Goal: Transaction & Acquisition: Purchase product/service

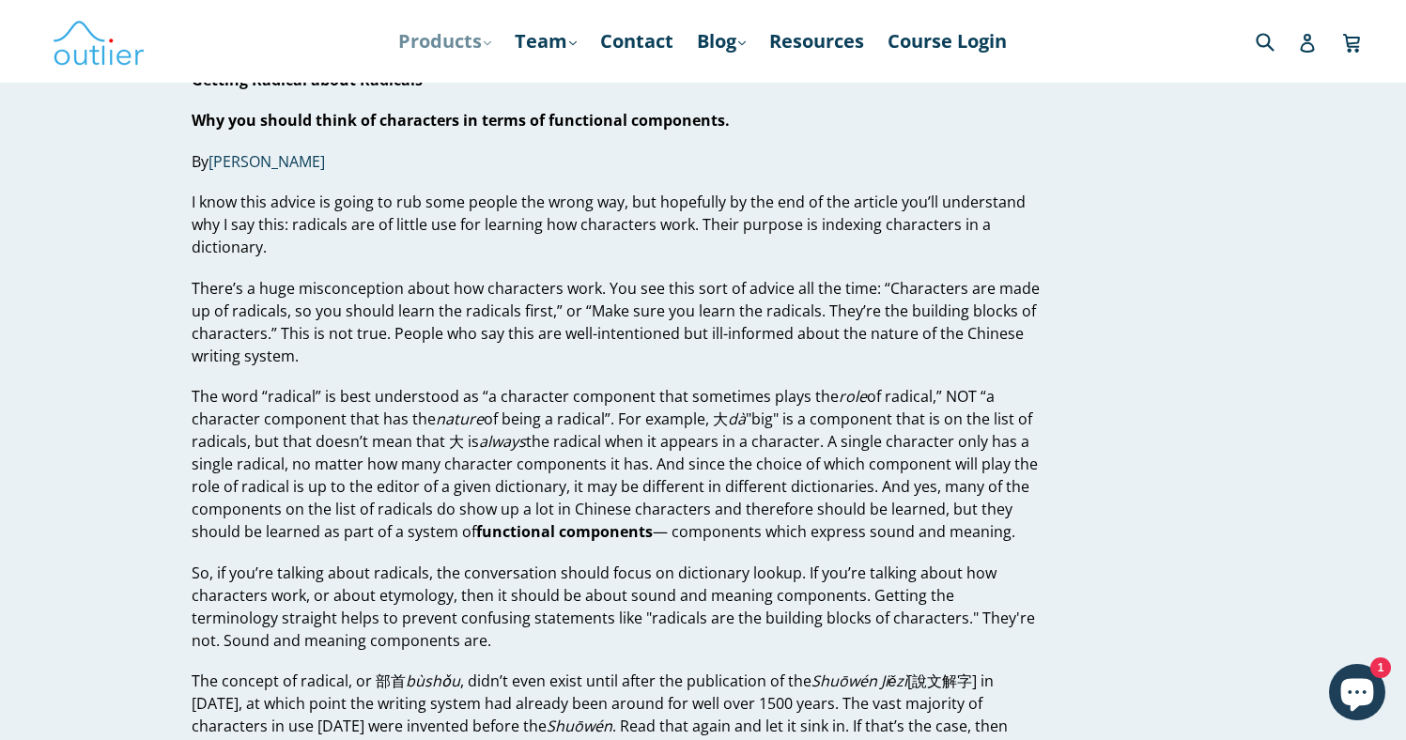
click at [448, 44] on link "Products .cls-1{fill:#231f20} expand" at bounding box center [445, 41] width 112 height 34
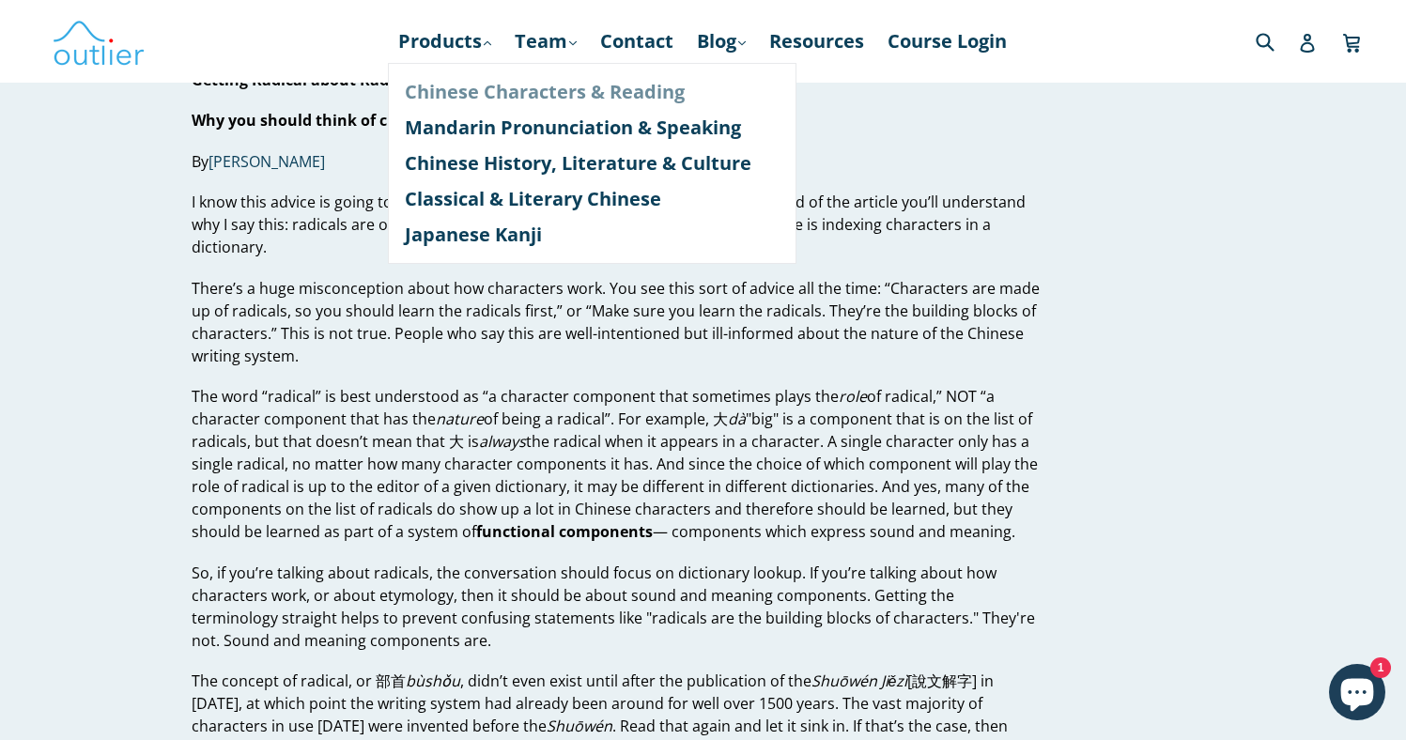
click at [479, 97] on link "Chinese Characters & Reading" at bounding box center [592, 92] width 375 height 36
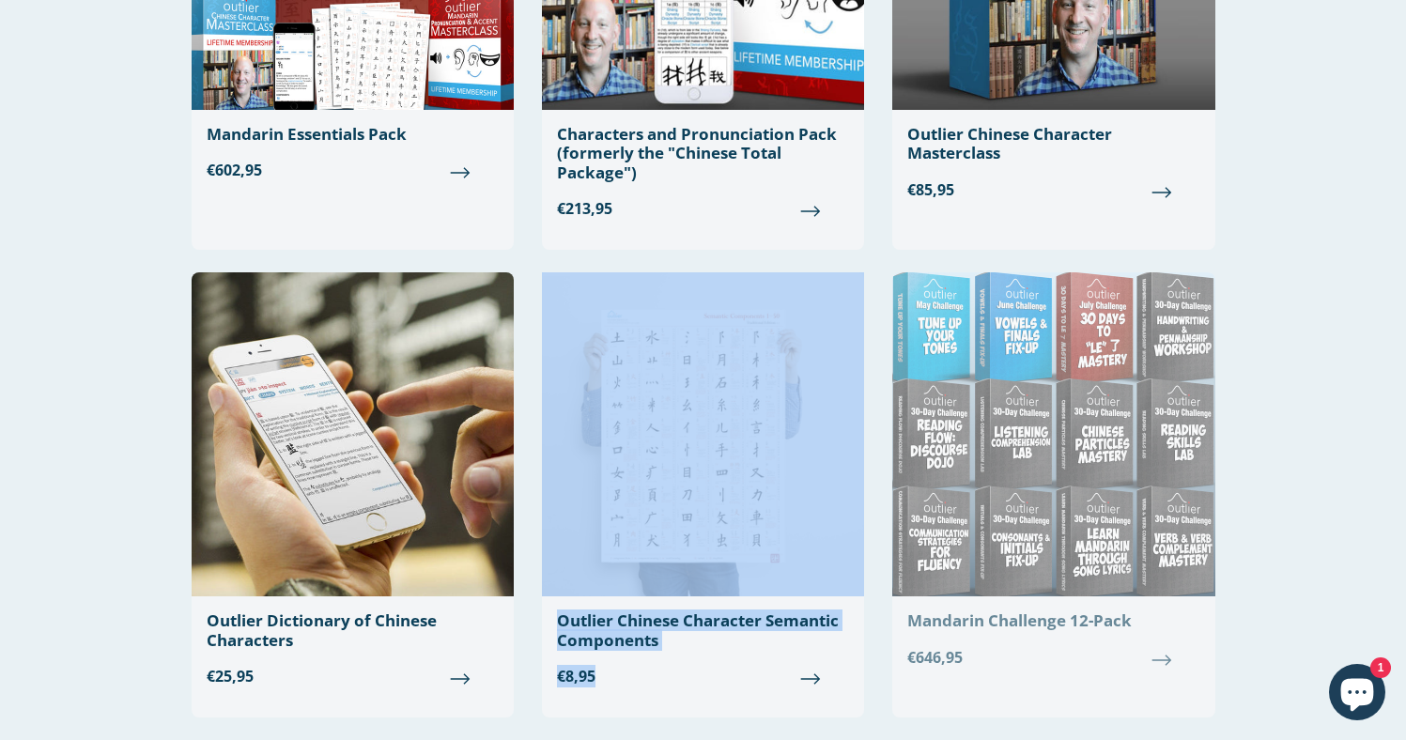
scroll to position [389, 0]
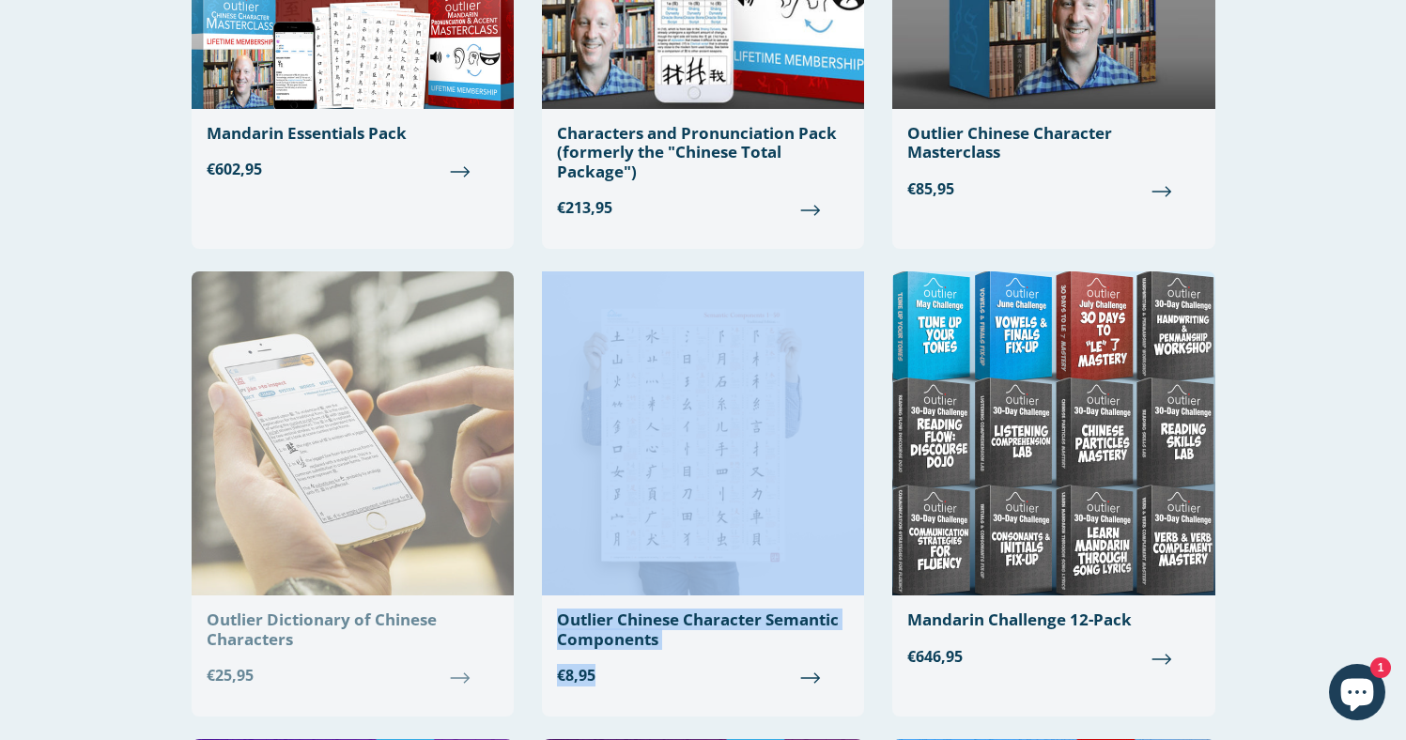
click at [360, 622] on div "Outlier Dictionary of Chinese Characters" at bounding box center [353, 630] width 292 height 39
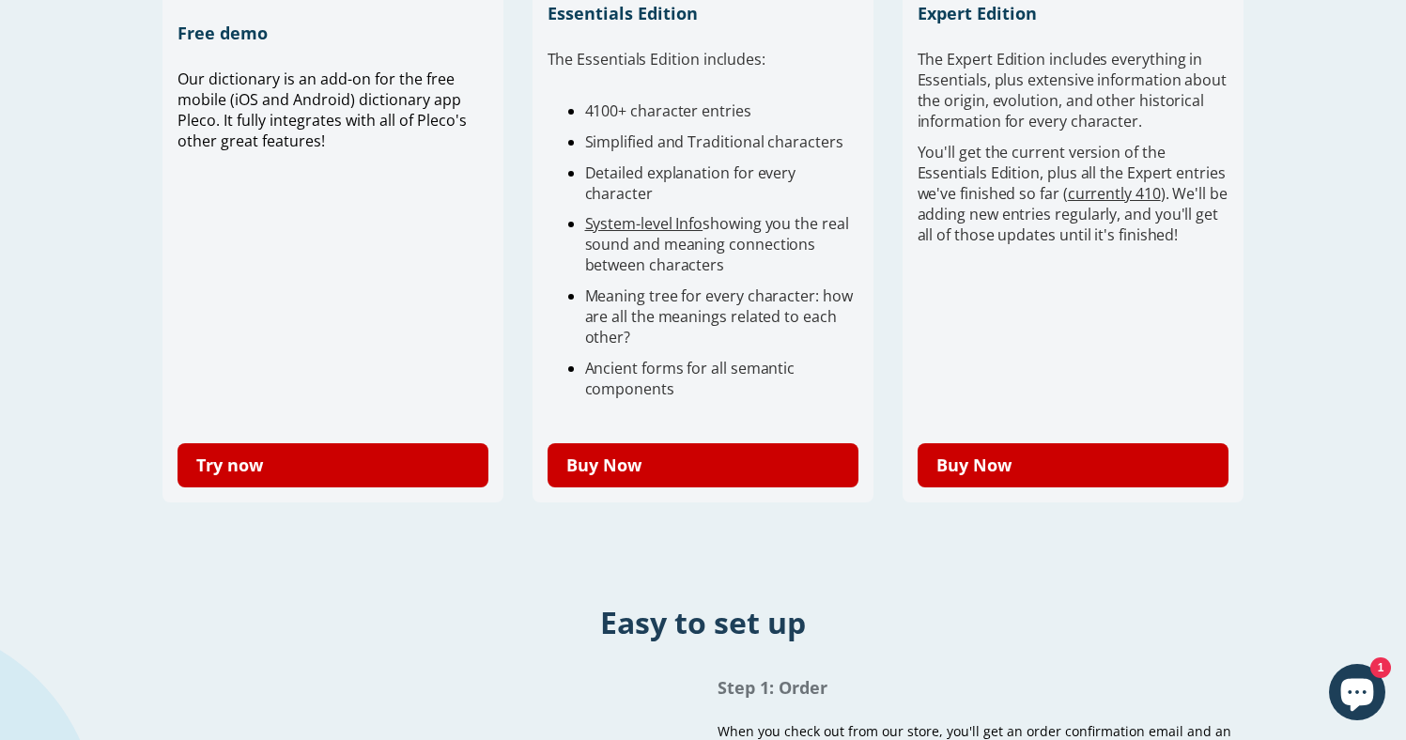
scroll to position [601, 0]
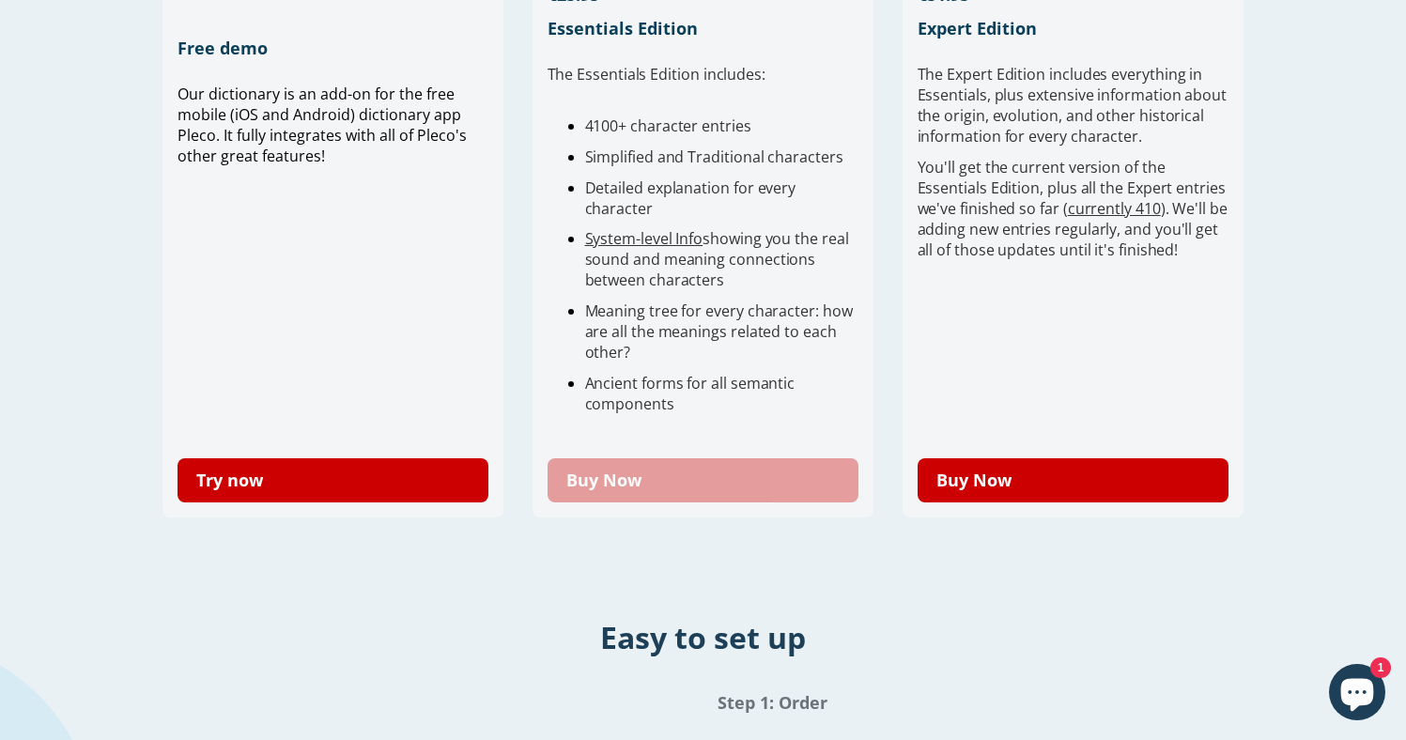
click at [649, 479] on link "Buy Now" at bounding box center [704, 480] width 312 height 44
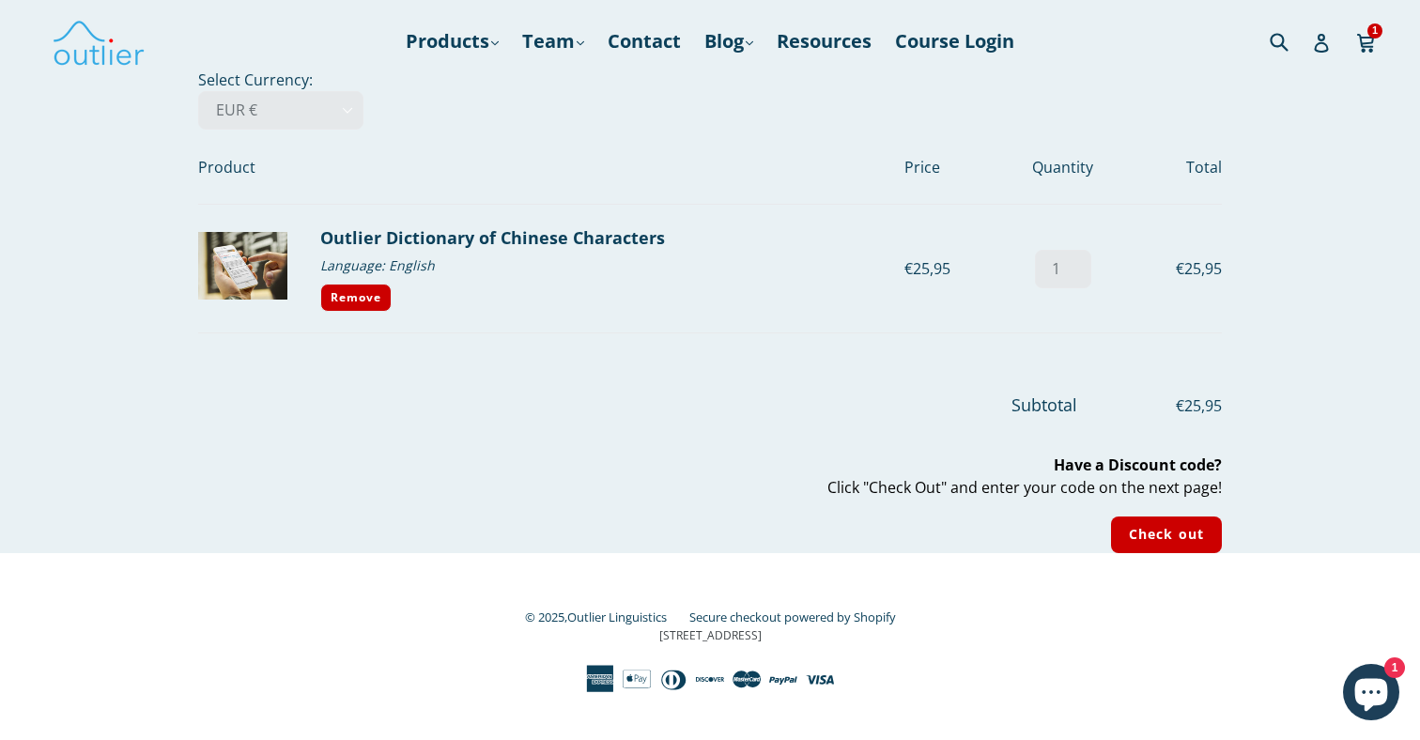
click at [1096, 488] on p "Have a Discount code? Click "Check Out" and enter your code on the next page!" at bounding box center [710, 476] width 1024 height 45
click at [1122, 535] on input "Check out" at bounding box center [1166, 535] width 111 height 37
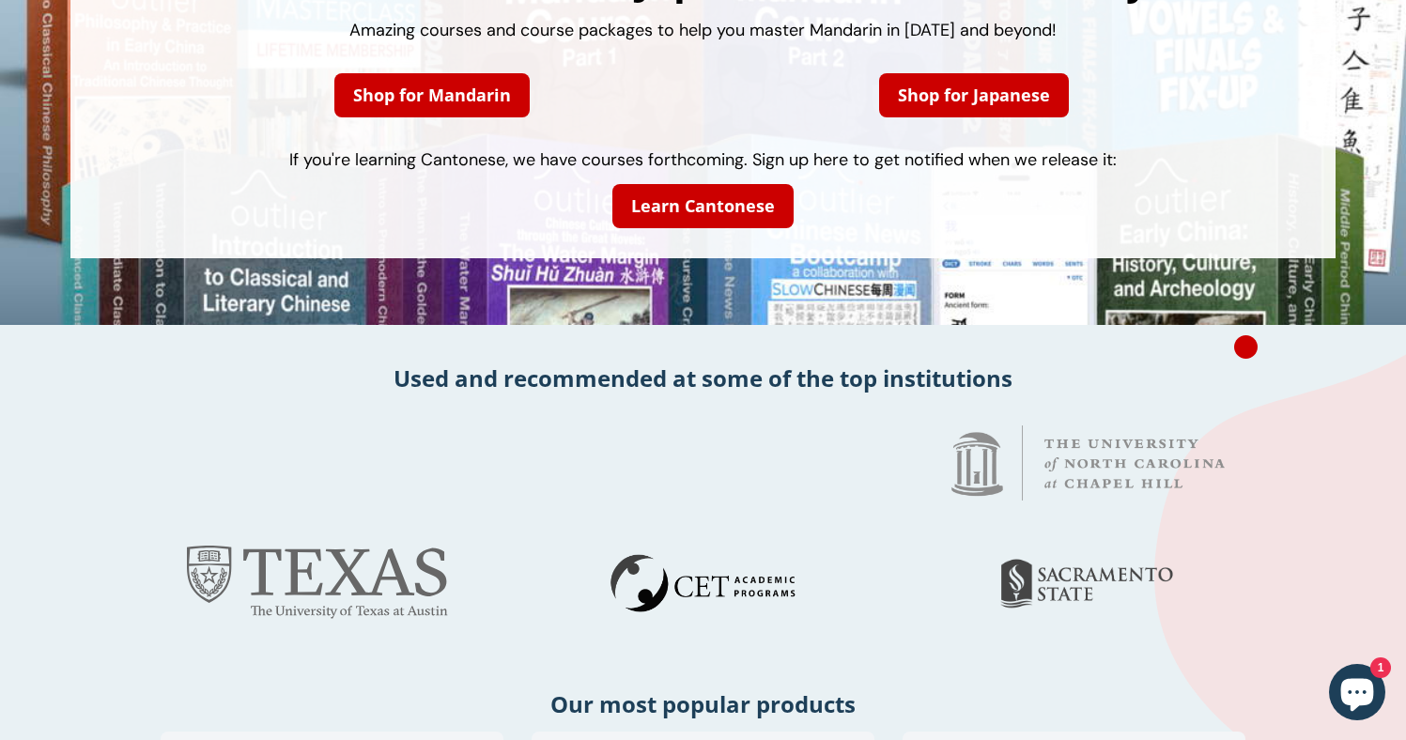
scroll to position [138, 0]
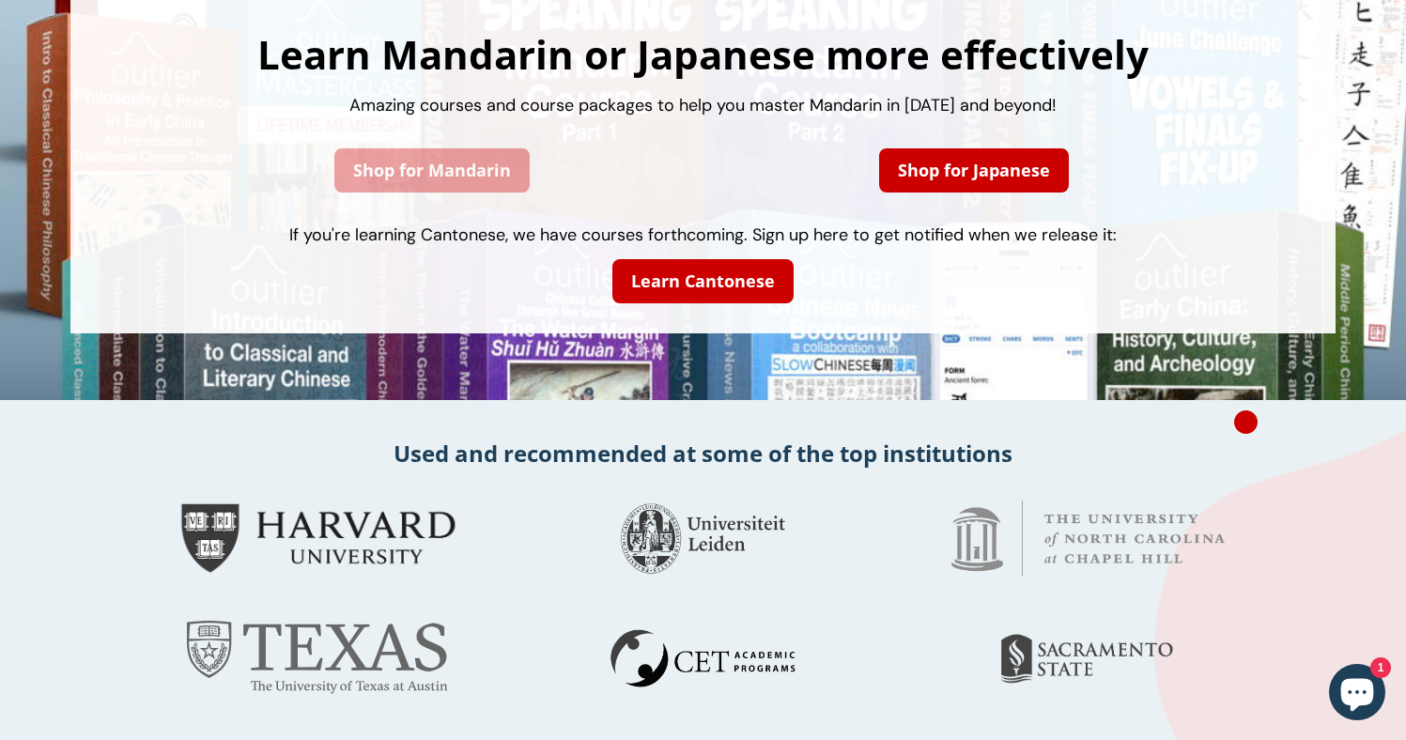
click at [396, 163] on link "Shop for Mandarin" at bounding box center [431, 170] width 195 height 44
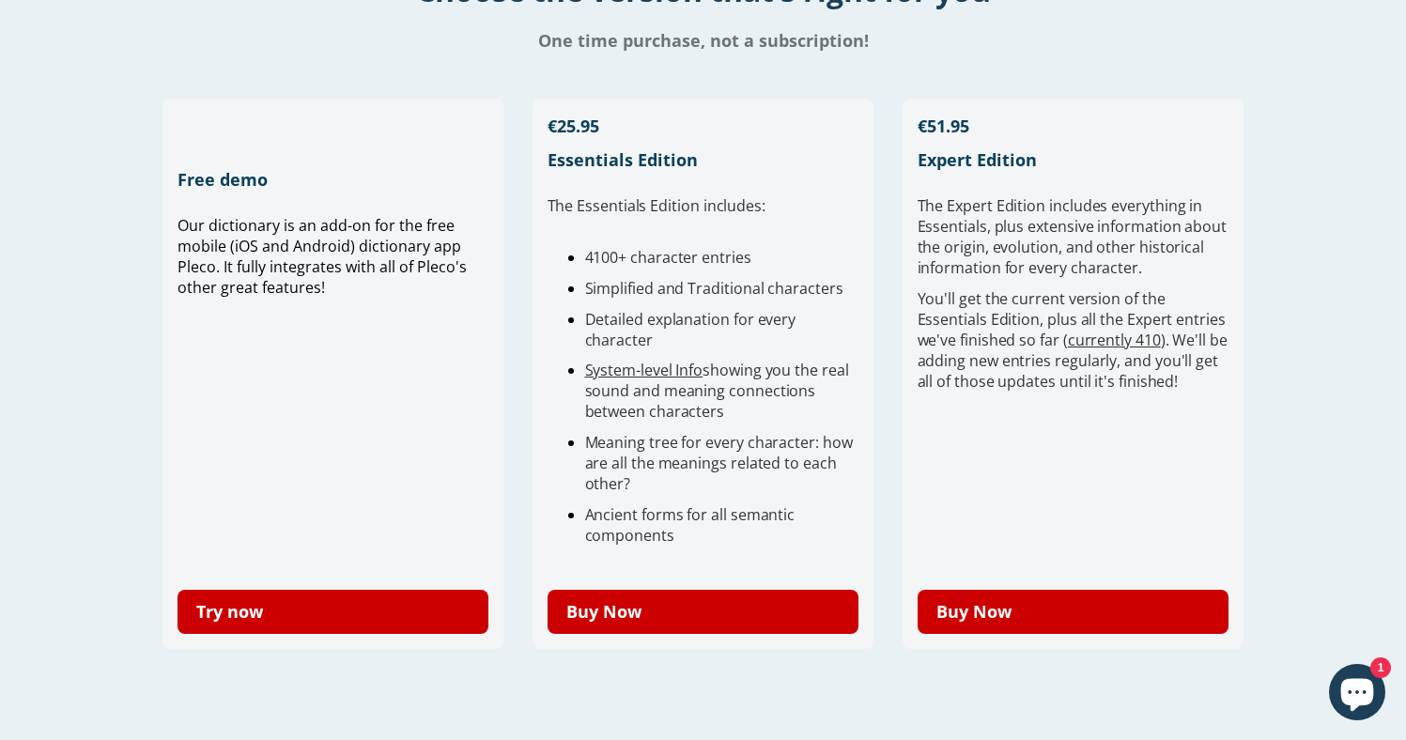
scroll to position [503, 0]
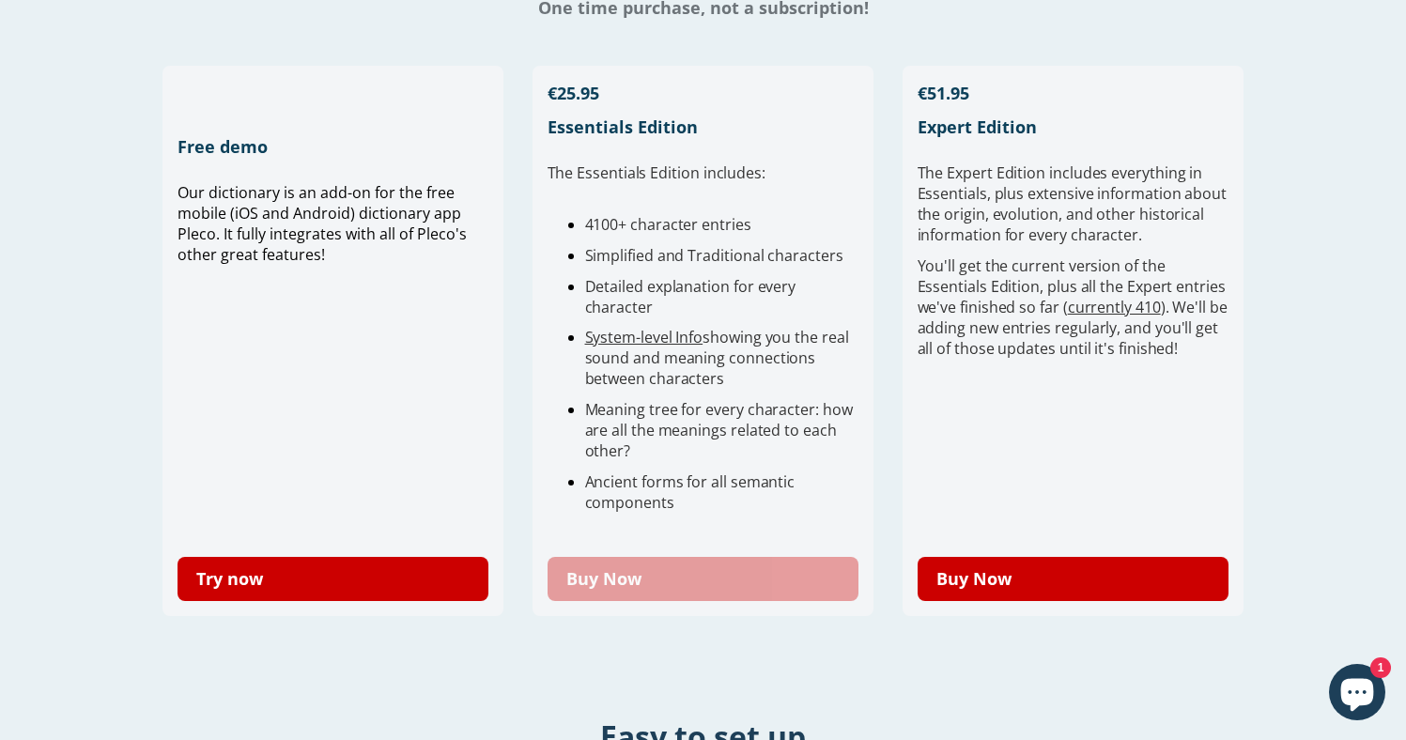
click at [647, 569] on link "Buy Now" at bounding box center [704, 579] width 312 height 44
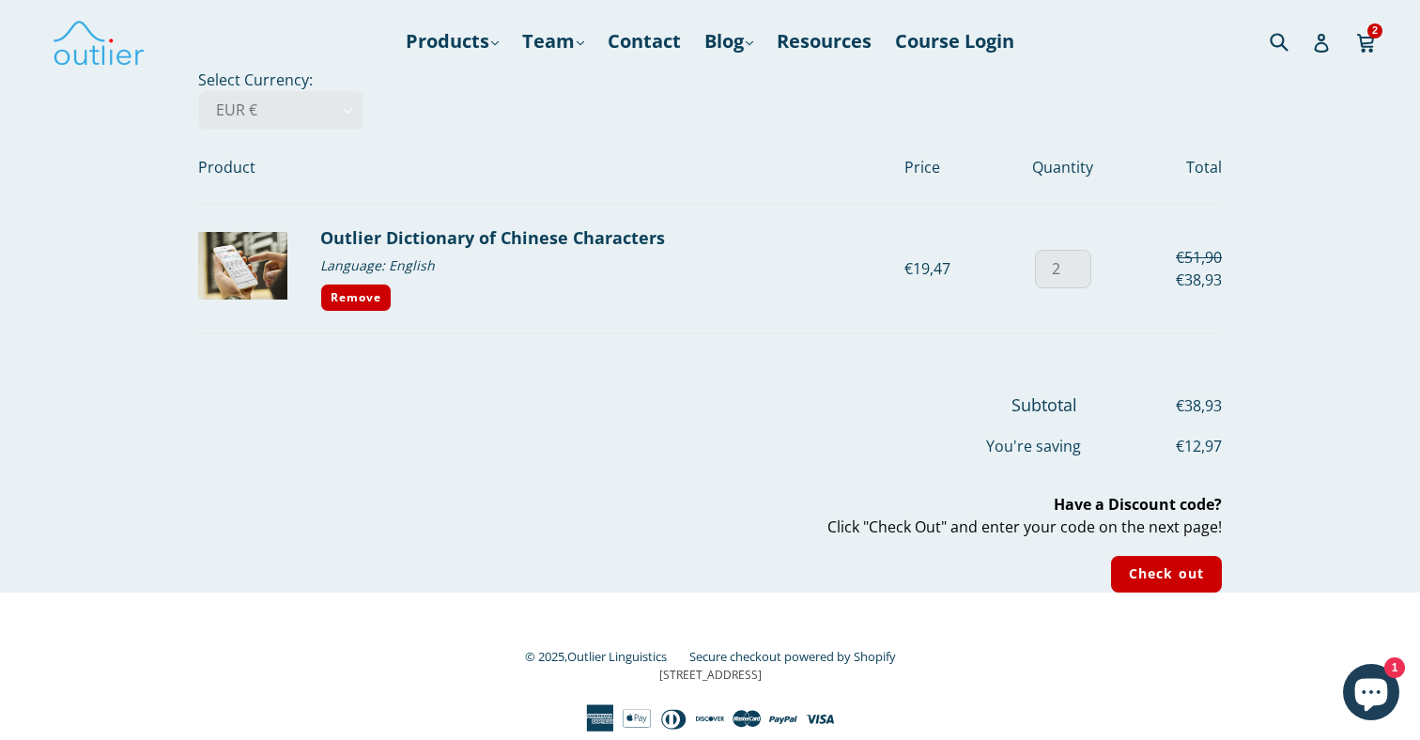
type input "1"
click at [1075, 271] on input "1" at bounding box center [1063, 269] width 56 height 39
click at [360, 237] on link "Outlier Dictionary of Chinese Characters" at bounding box center [492, 237] width 345 height 23
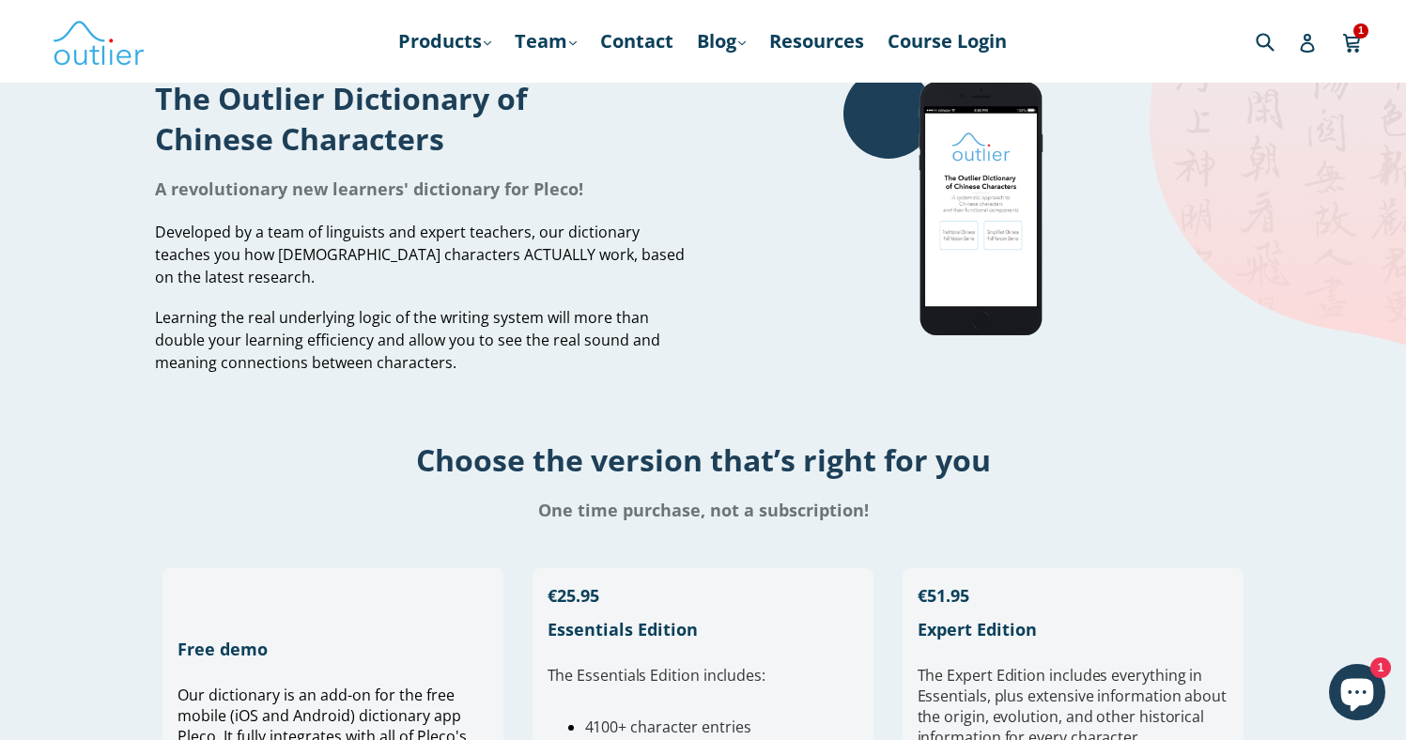
click at [1365, 43] on header "Products .cls-1{fill:#231f20} expand Chinese Characters & Reading Mandarin Pron…" at bounding box center [703, 41] width 1406 height 83
click at [1355, 43] on icon at bounding box center [1351, 41] width 17 height 14
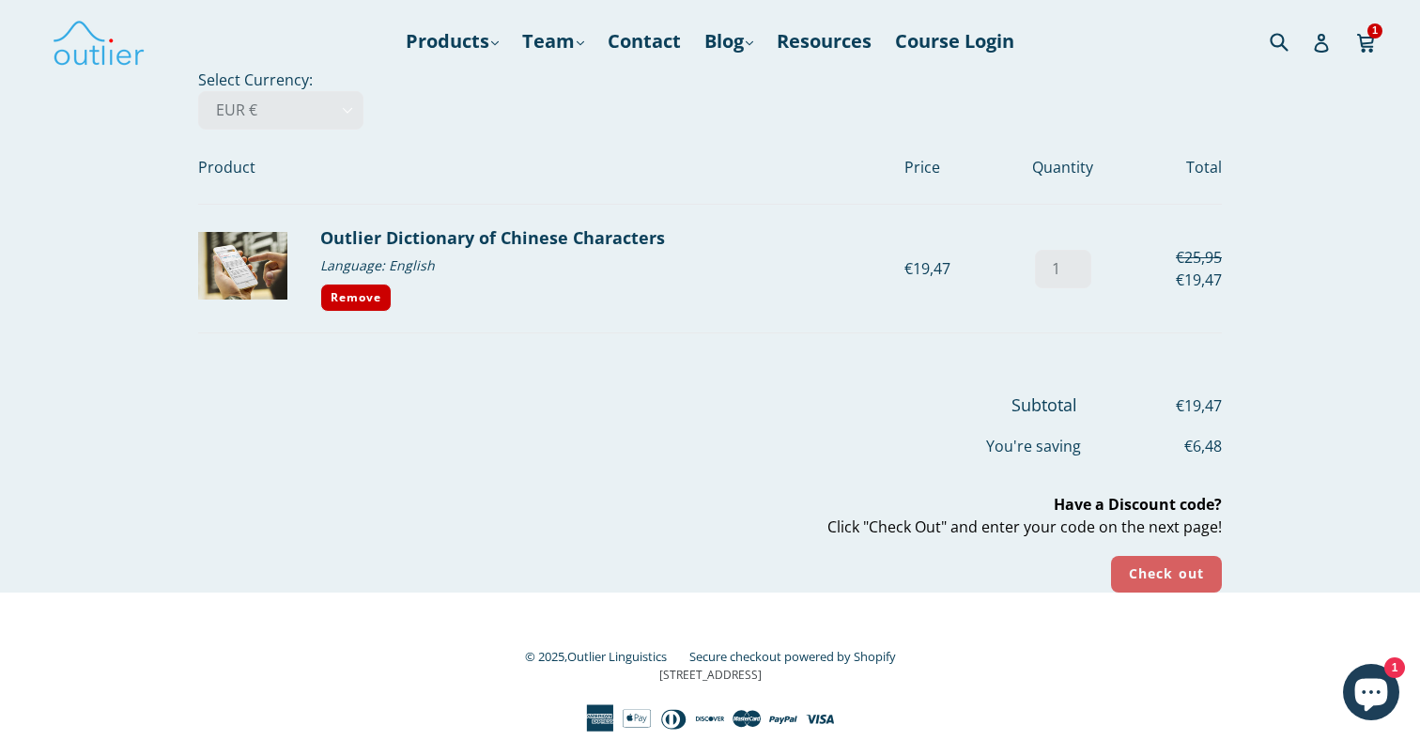
click at [1132, 565] on input "Check out" at bounding box center [1166, 574] width 111 height 37
